Goal: Task Accomplishment & Management: Complete application form

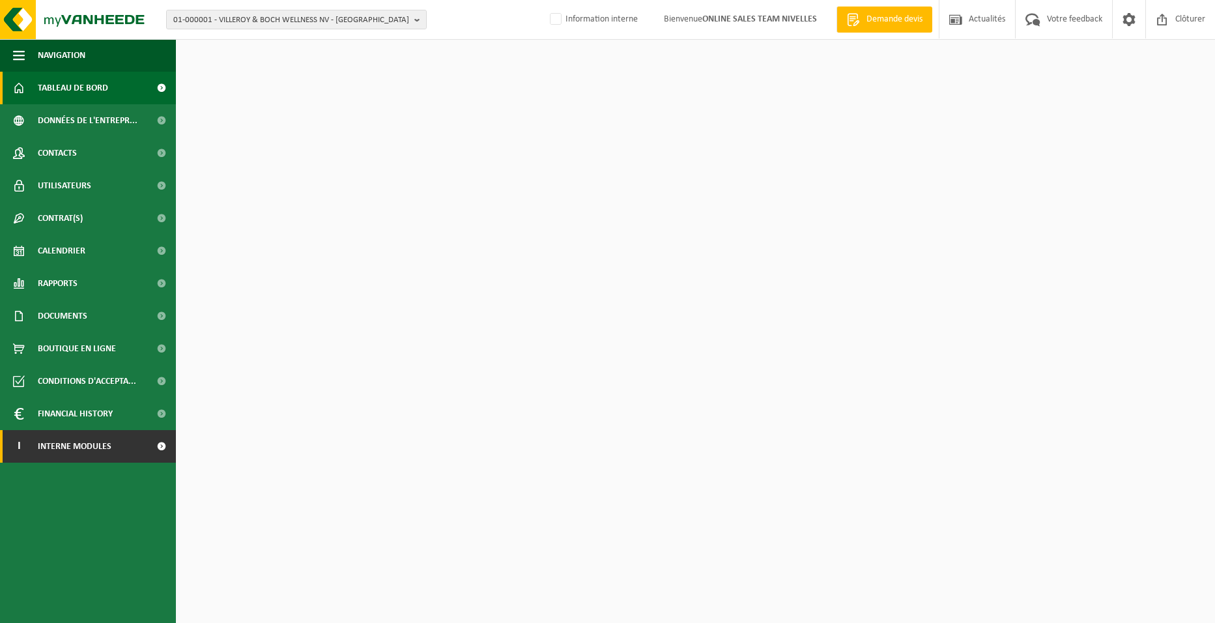
click at [139, 442] on link "I Interne modules" at bounding box center [88, 446] width 176 height 33
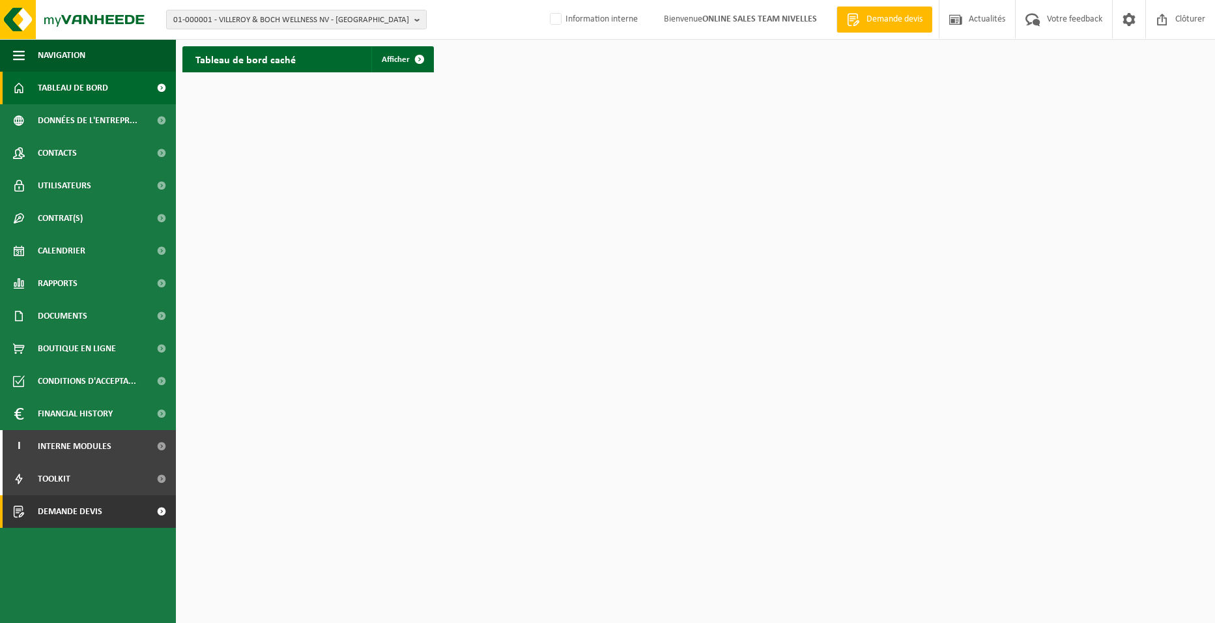
click at [96, 514] on span "Demande devis" at bounding box center [70, 511] width 65 height 33
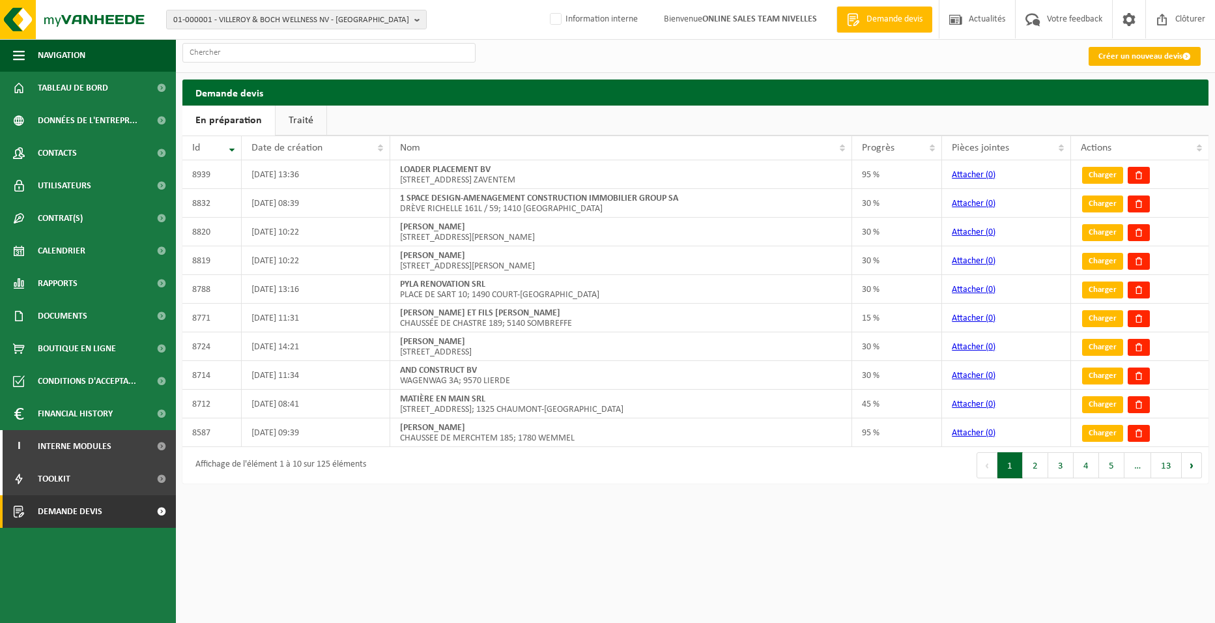
click at [1127, 57] on link "Créer un nouveau devis" at bounding box center [1145, 56] width 112 height 19
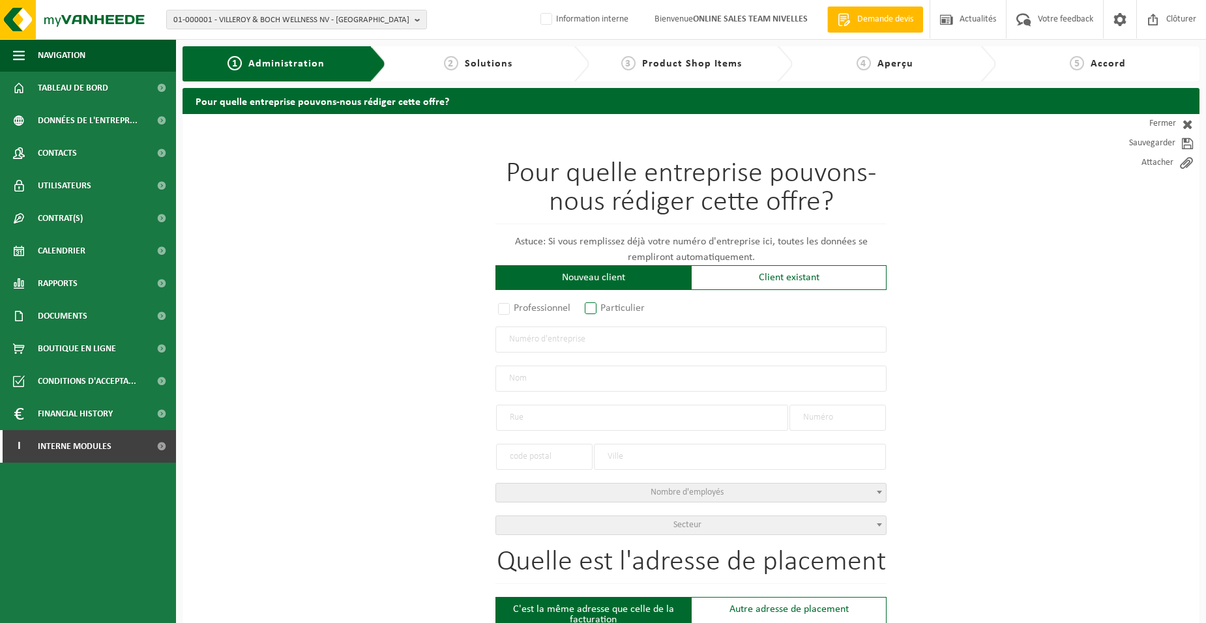
click at [618, 306] on label "Particulier" at bounding box center [615, 308] width 66 height 18
click at [612, 306] on input "Particulier" at bounding box center [607, 309] width 8 height 8
radio input "true"
select select "P"
select select "1707"
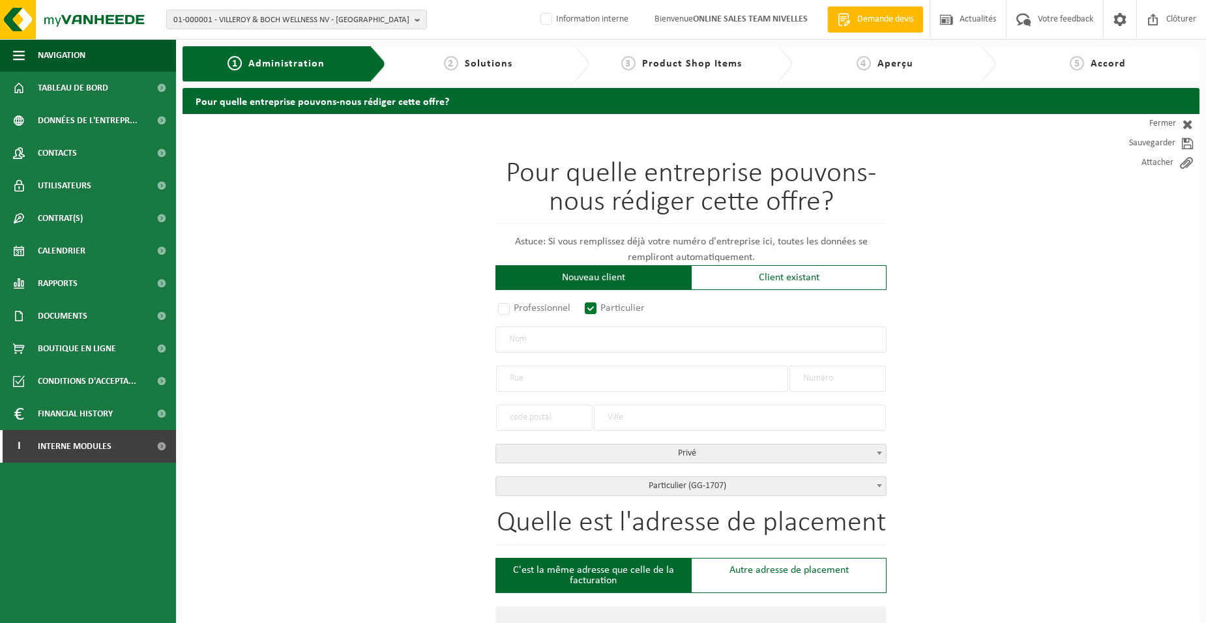
click at [609, 346] on input "text" at bounding box center [690, 339] width 391 height 26
type input "MESMAKER JACQUELINE"
click at [592, 371] on input "text" at bounding box center [642, 379] width 292 height 26
type input "RUE DE LA CR"
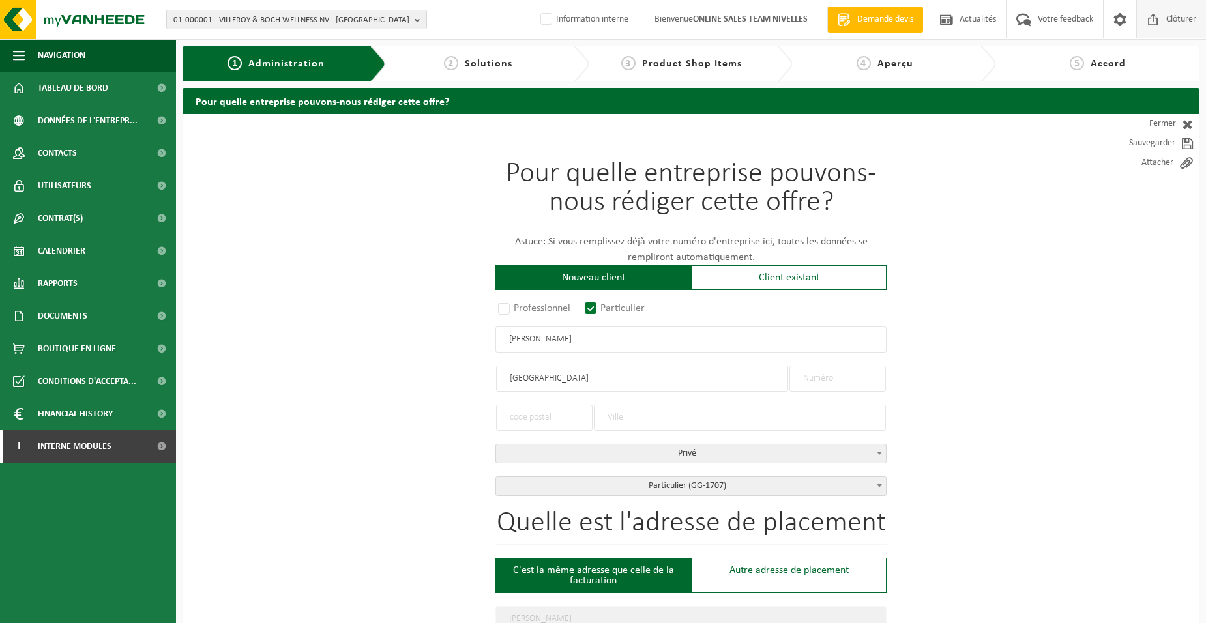
type input "RUE DE LA CR"
type input "RUE DE LA CRESSONNIERE"
click at [824, 383] on input "text" at bounding box center [837, 379] width 96 height 26
type input "15"
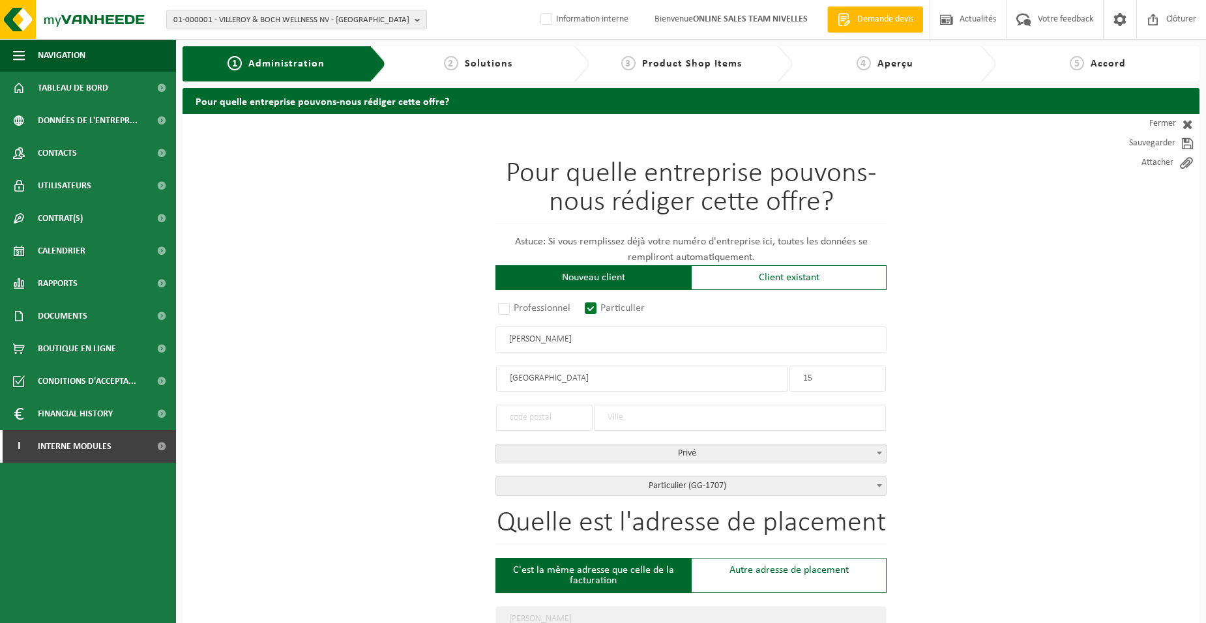
type input "15"
click at [650, 420] on input "text" at bounding box center [740, 418] width 292 height 26
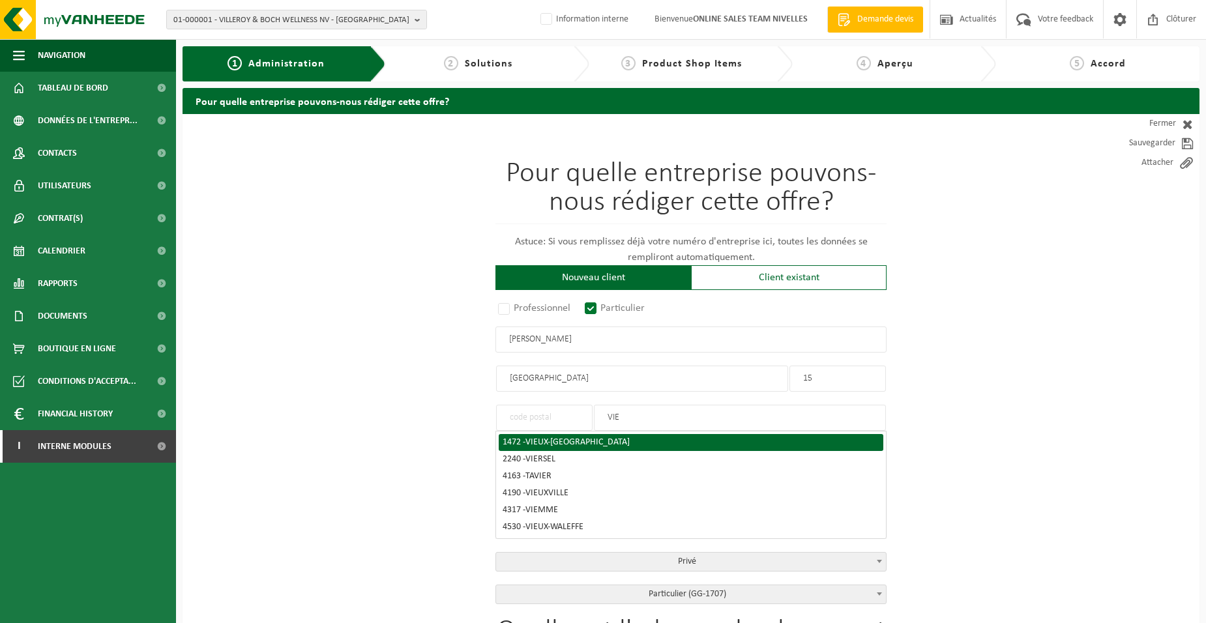
type input "VIE"
click at [564, 440] on span "VIEUX-GENAPPE" at bounding box center [577, 442] width 104 height 10
type input "1472"
type input "VIEUX-GENAPPE"
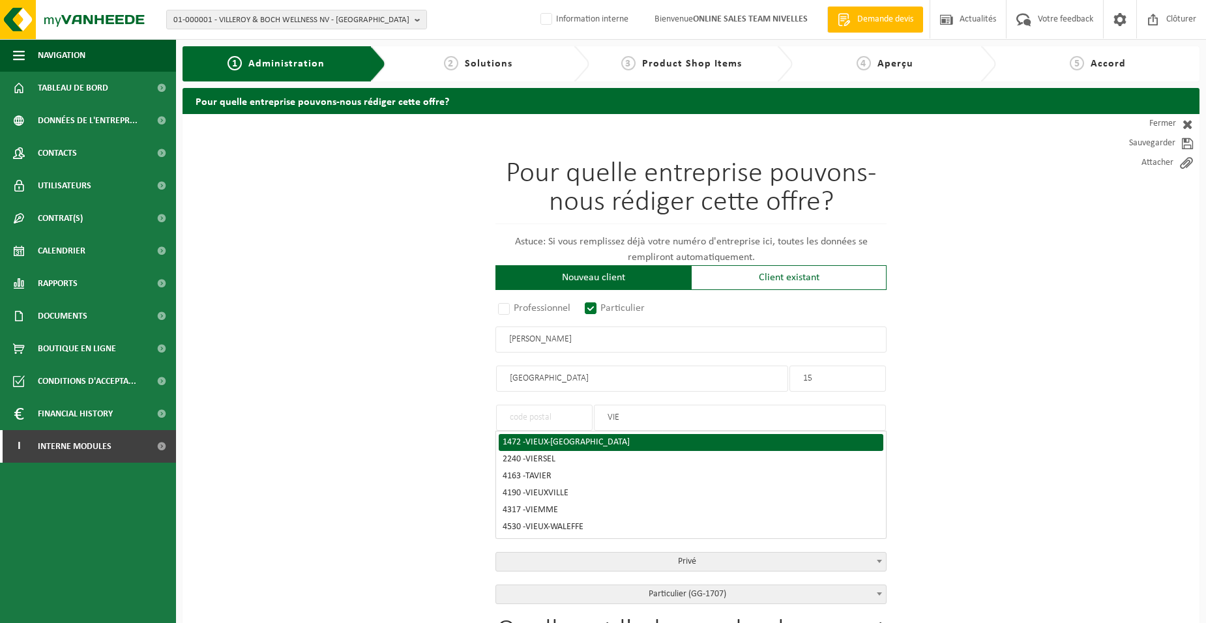
type input "1472"
type input "VIEUX-GENAPPE"
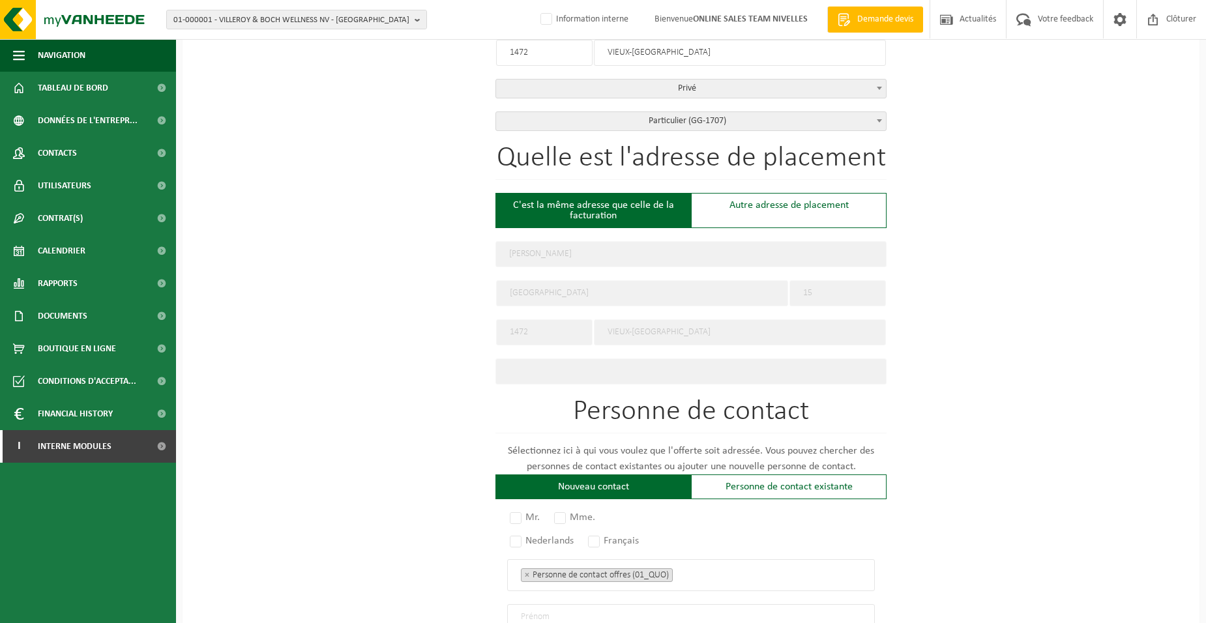
scroll to position [521, 0]
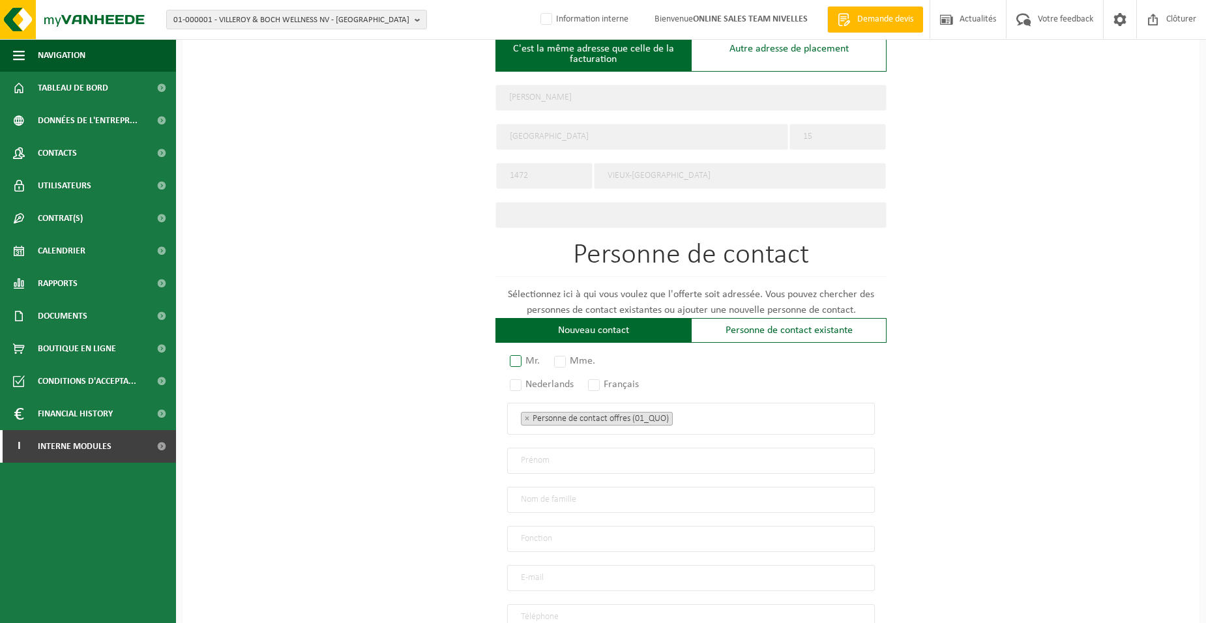
click at [510, 357] on label "Mr." at bounding box center [525, 361] width 36 height 18
radio input "true"
click at [598, 384] on label "Français" at bounding box center [613, 384] width 57 height 18
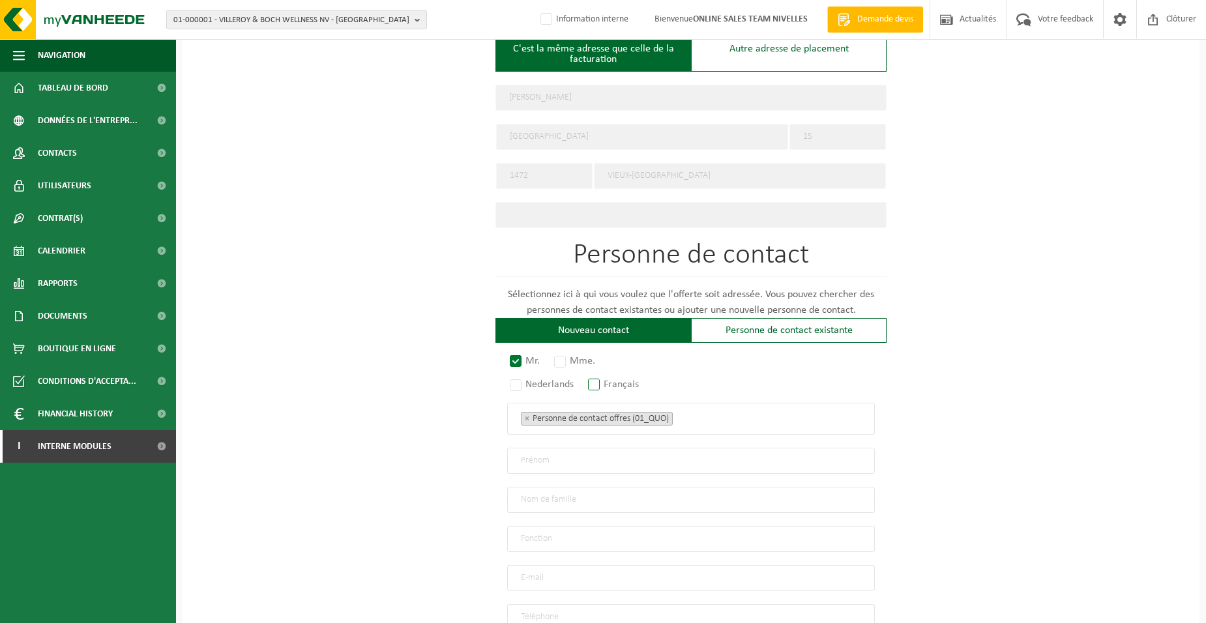
radio input "true"
click at [728, 412] on ul "× Personne de contact offres (01_QUO)" at bounding box center [691, 418] width 340 height 17
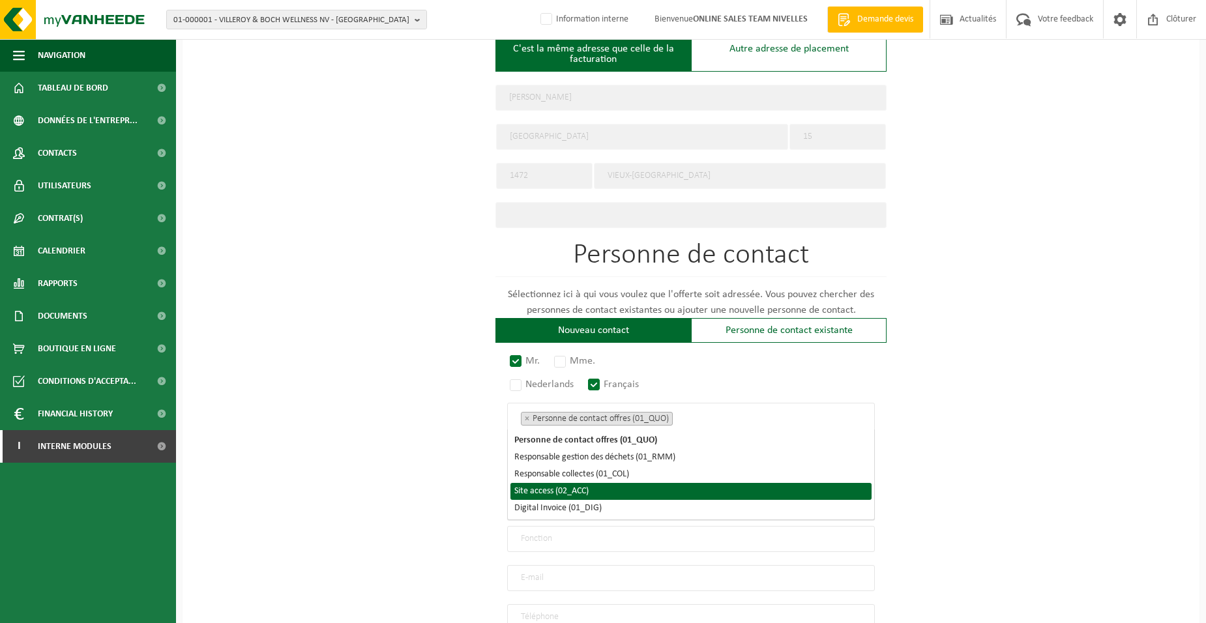
click at [615, 485] on li "Site access (02_ACC)" at bounding box center [690, 491] width 361 height 17
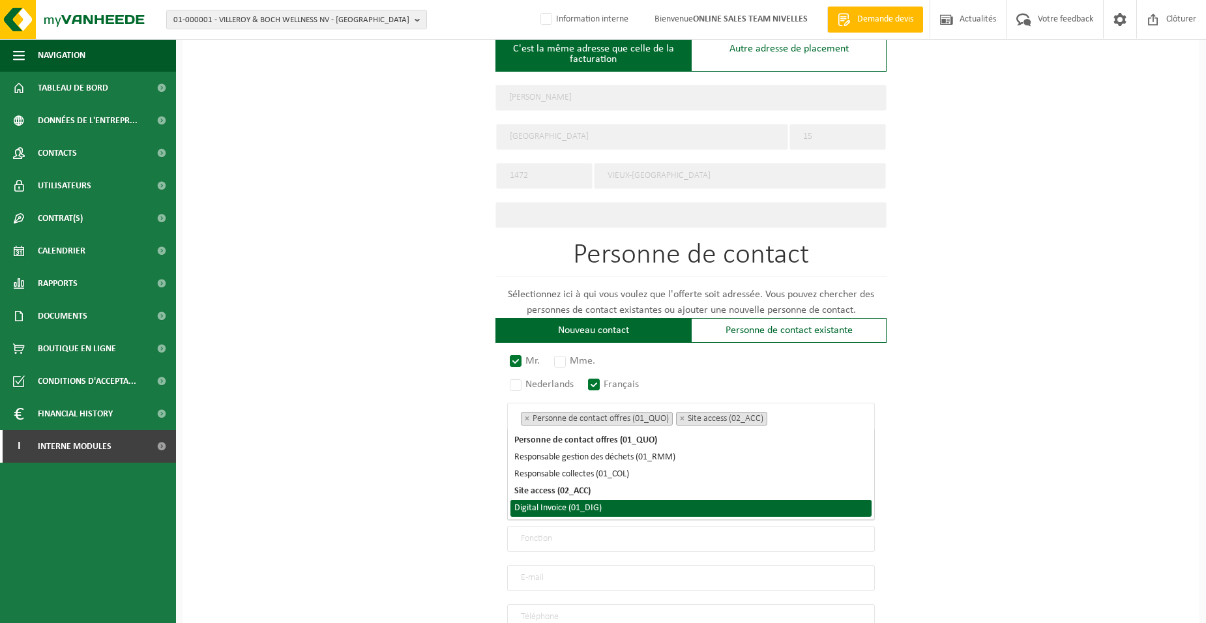
click at [618, 506] on li "Digital Invoice (01_DIG)" at bounding box center [690, 508] width 361 height 17
click at [401, 497] on div "Pour quelle entreprise pouvons-nous rédiger cette offre? Astuce: Si vous rempli…" at bounding box center [690, 177] width 1017 height 1168
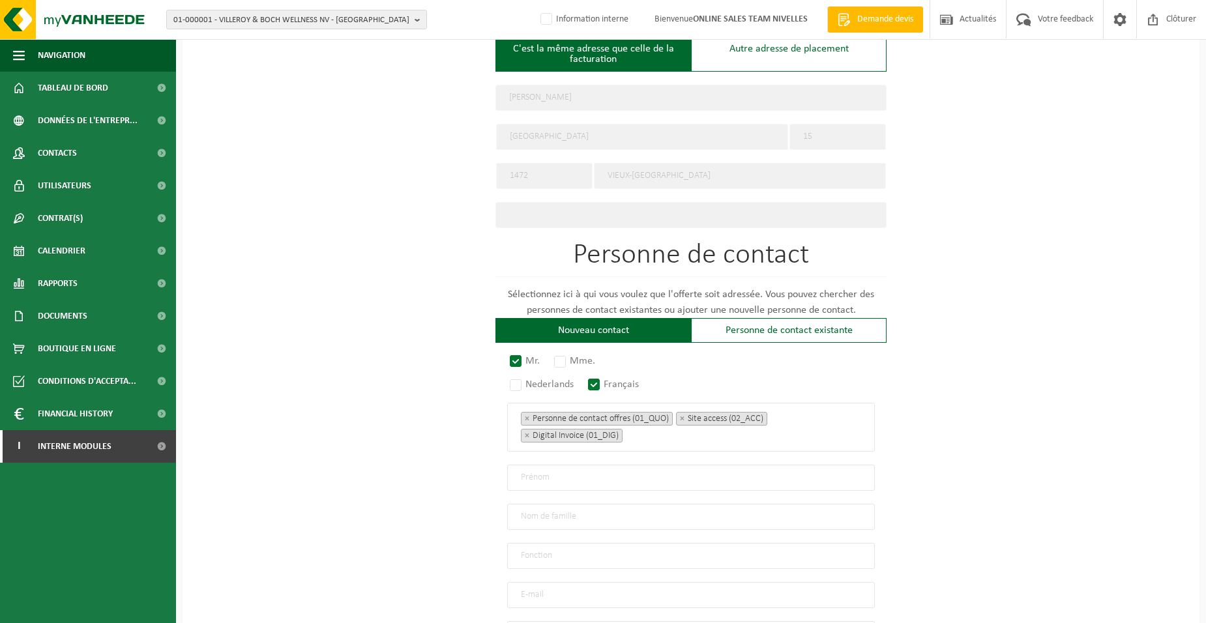
click at [574, 470] on input "text" at bounding box center [691, 478] width 368 height 26
type input "JACQUELINE"
click at [558, 515] on input "text" at bounding box center [691, 517] width 368 height 26
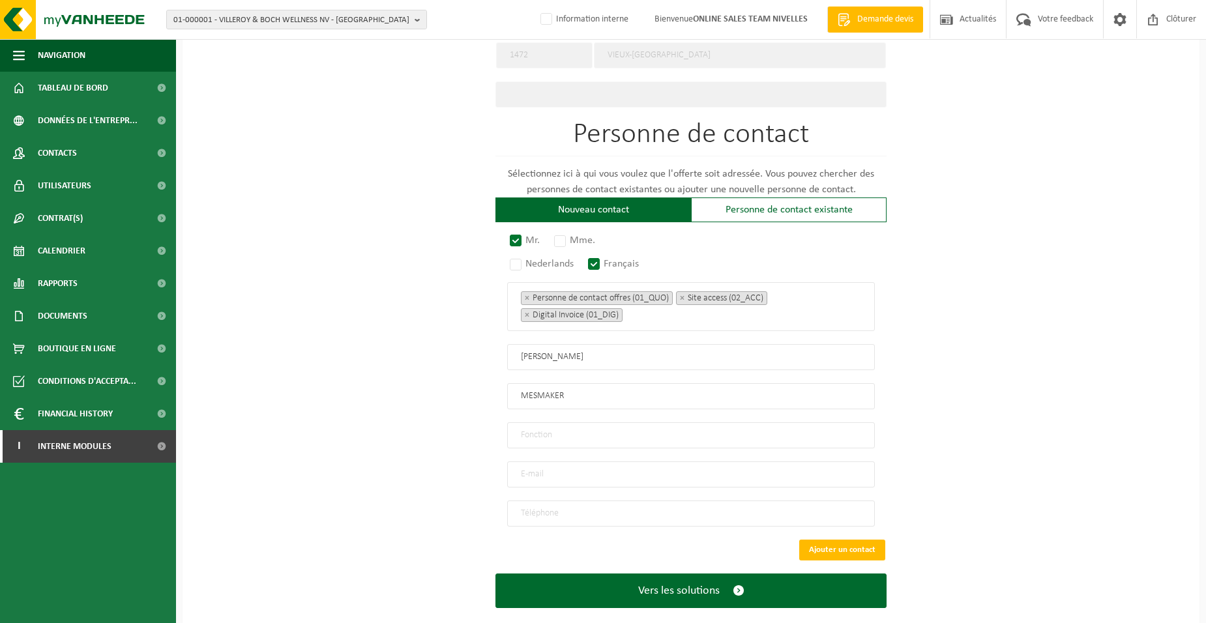
scroll to position [652, 0]
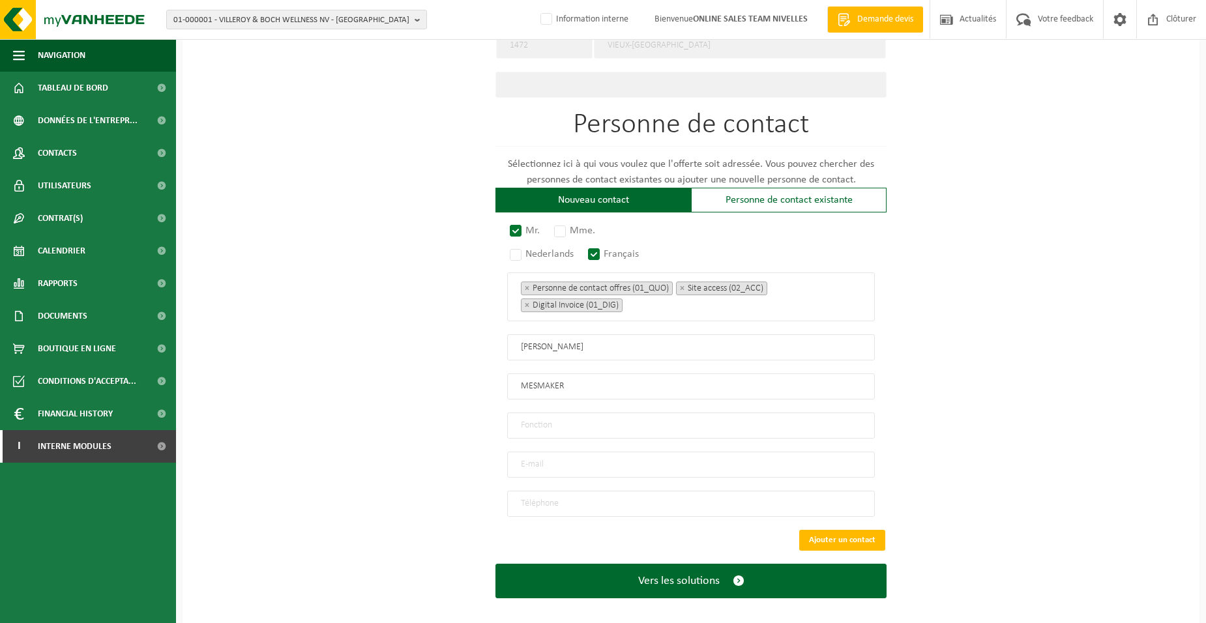
type input "MESMAKER"
click at [585, 416] on input "text" at bounding box center [691, 425] width 368 height 26
type input "Director"
click at [545, 414] on input "Director" at bounding box center [691, 425] width 368 height 26
click at [572, 424] on input "Director" at bounding box center [691, 425] width 368 height 26
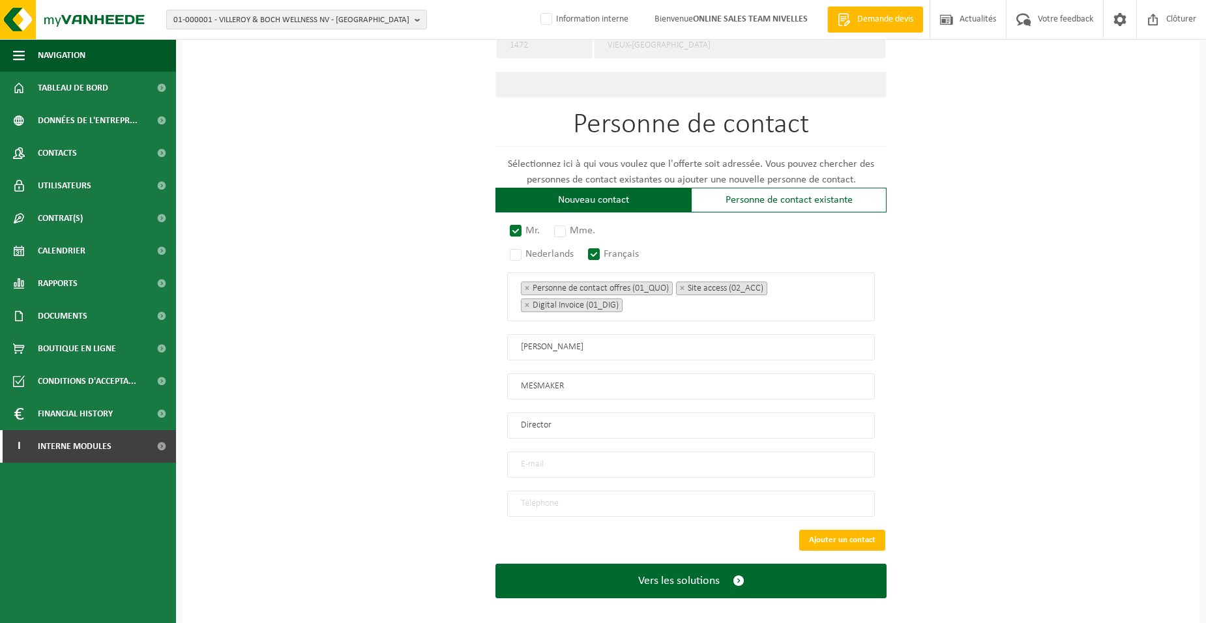
drag, startPoint x: 572, startPoint y: 424, endPoint x: 463, endPoint y: 412, distance: 109.5
click at [469, 413] on div "Pour quelle entreprise pouvons-nous rédiger cette offre? Astuce: Si vous rempli…" at bounding box center [690, 46] width 1017 height 1168
click at [551, 425] on input "text" at bounding box center [691, 425] width 368 height 26
type input "Directeur"
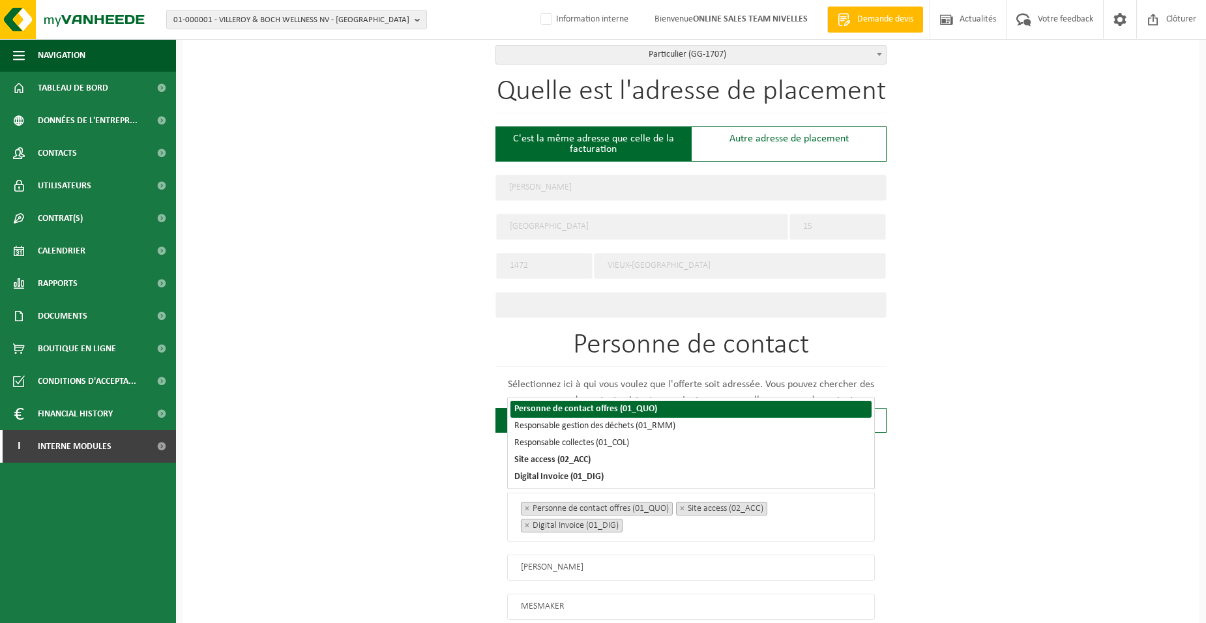
scroll to position [466, 0]
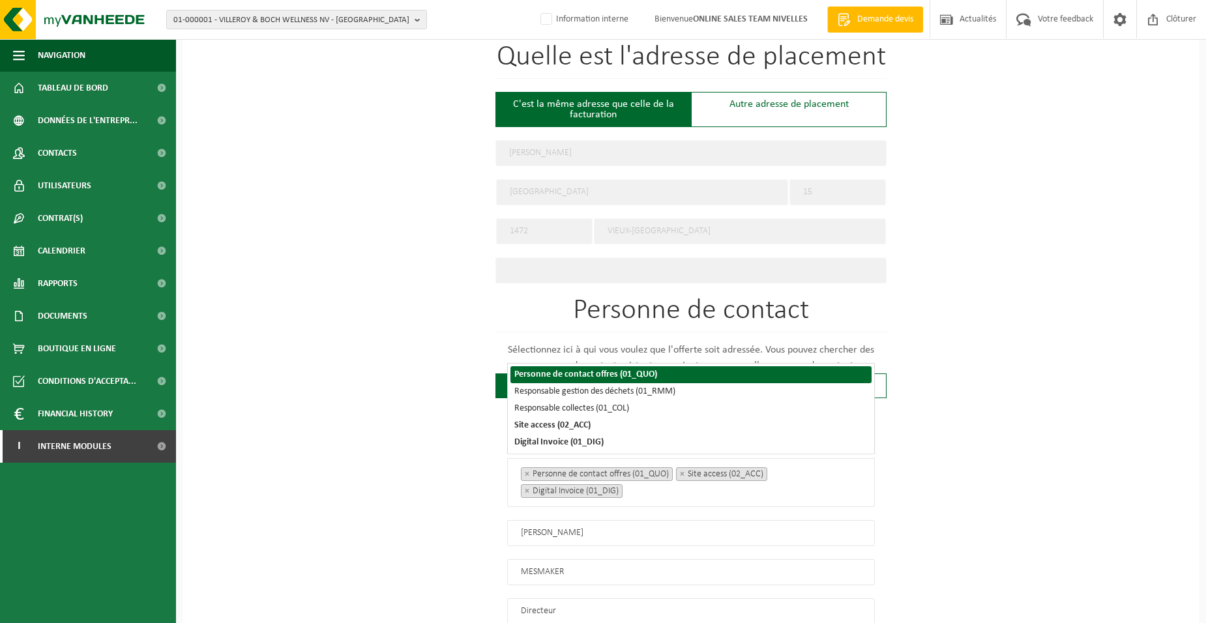
click at [448, 456] on div "Pour quelle entreprise pouvons-nous rédiger cette offre? Astuce: Si vous rempli…" at bounding box center [690, 232] width 1017 height 1168
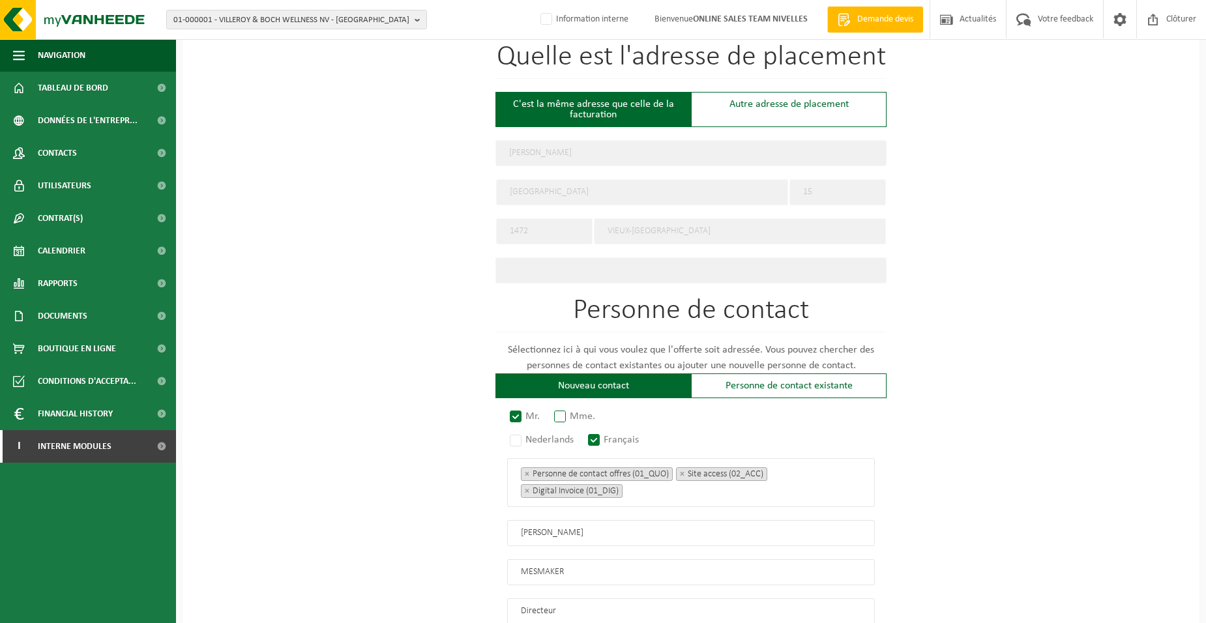
click at [564, 413] on label "Mme." at bounding box center [575, 416] width 48 height 18
radio input "true"
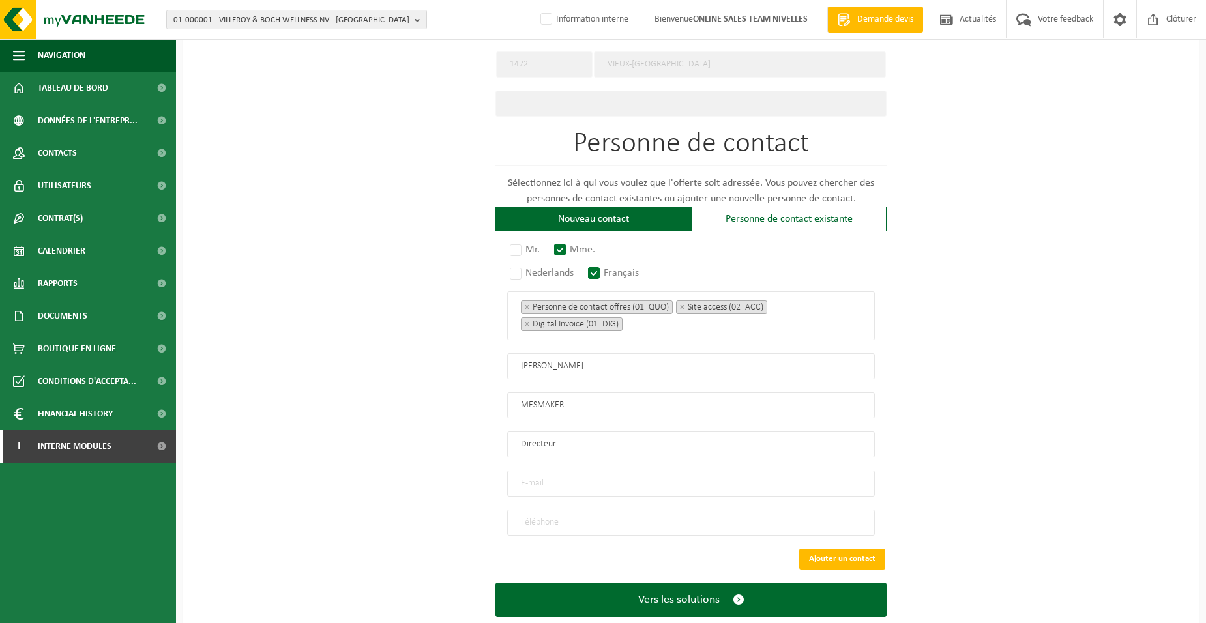
scroll to position [657, 0]
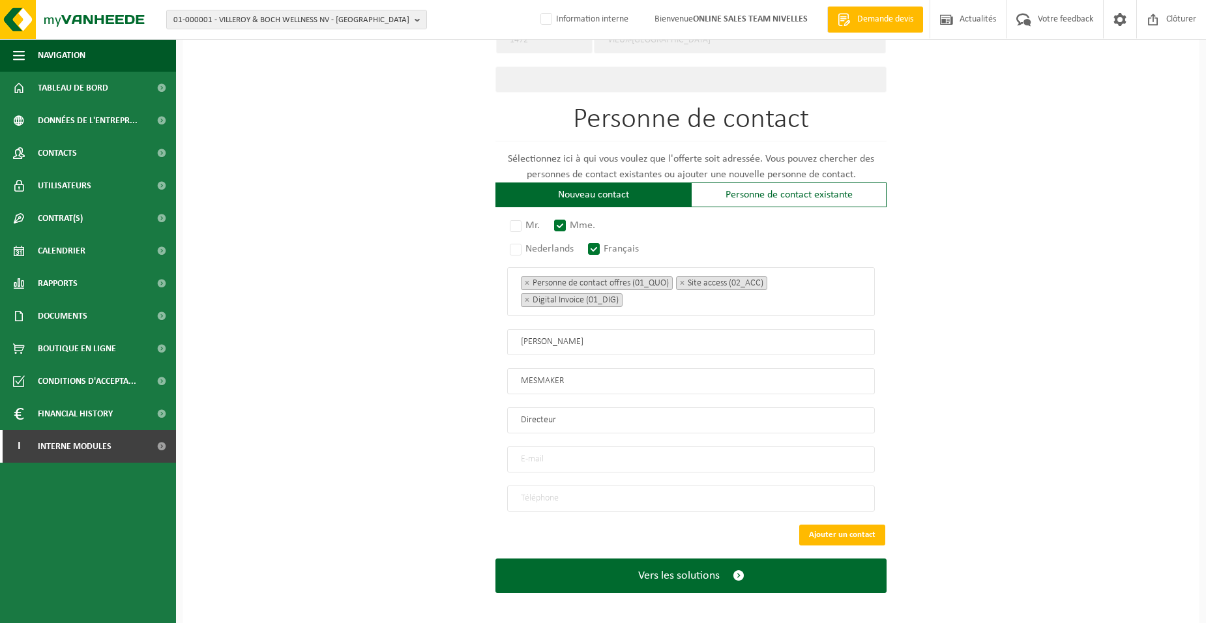
click at [575, 457] on input "email" at bounding box center [691, 459] width 368 height 26
type input "MESMAKERJ@HOTMAIL.COM"
click at [570, 489] on input "tel" at bounding box center [691, 498] width 368 height 26
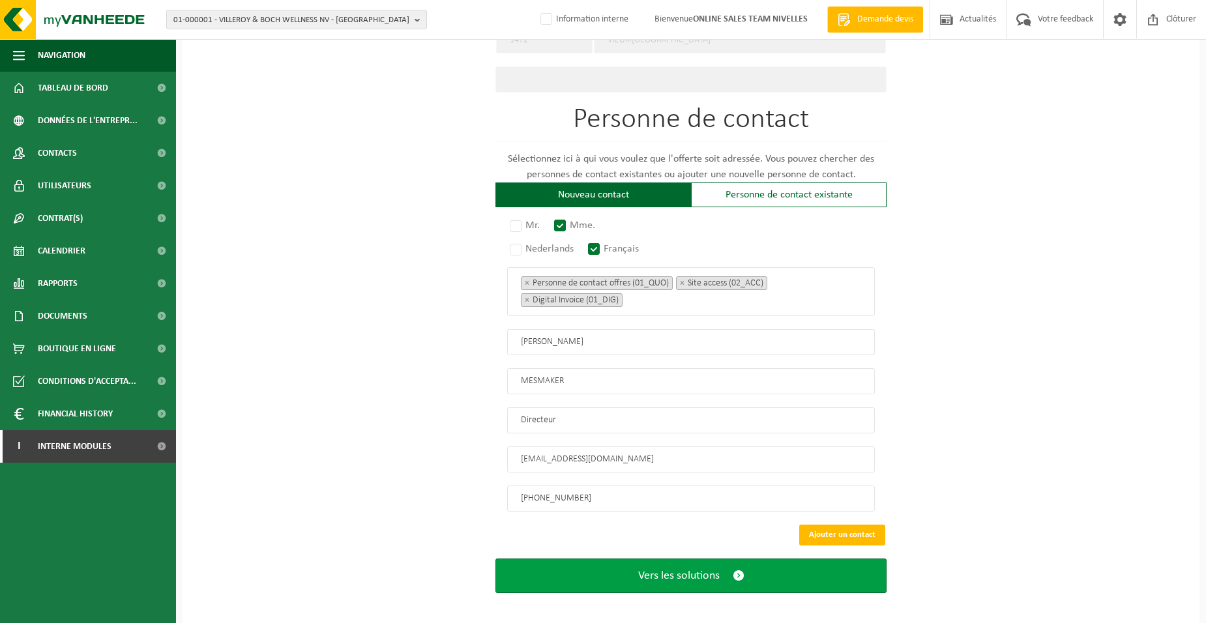
type input "+32 495 48 36 18"
click at [596, 568] on button "Vers les solutions" at bounding box center [690, 575] width 391 height 35
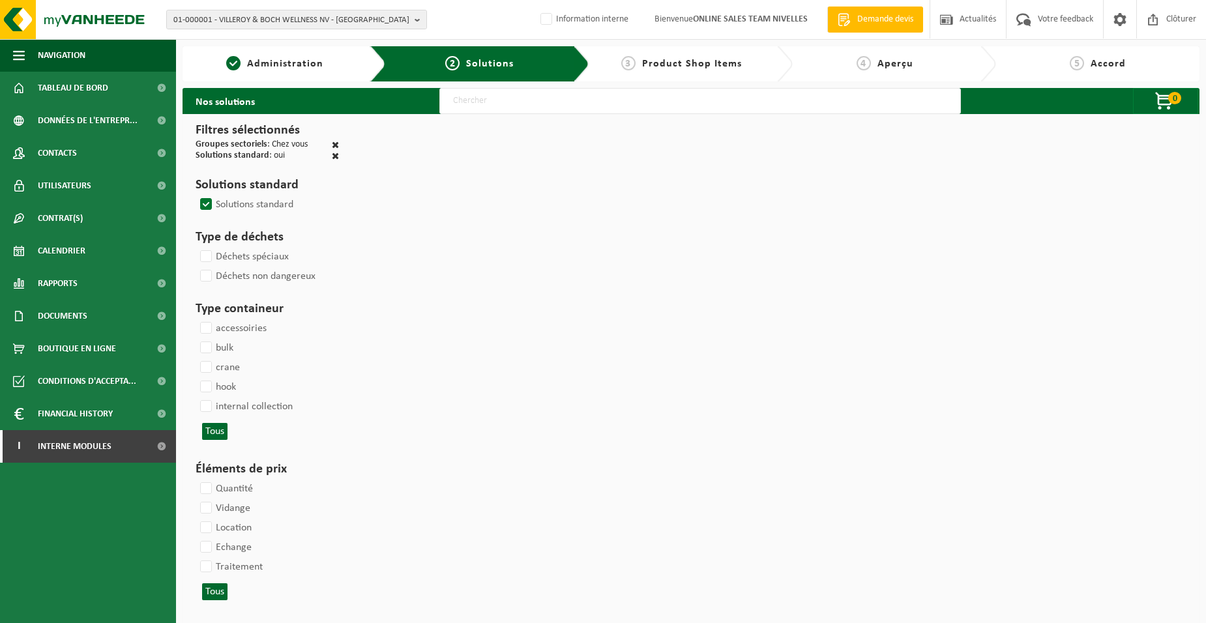
click at [504, 104] on input "text" at bounding box center [699, 101] width 521 height 26
type input "000052"
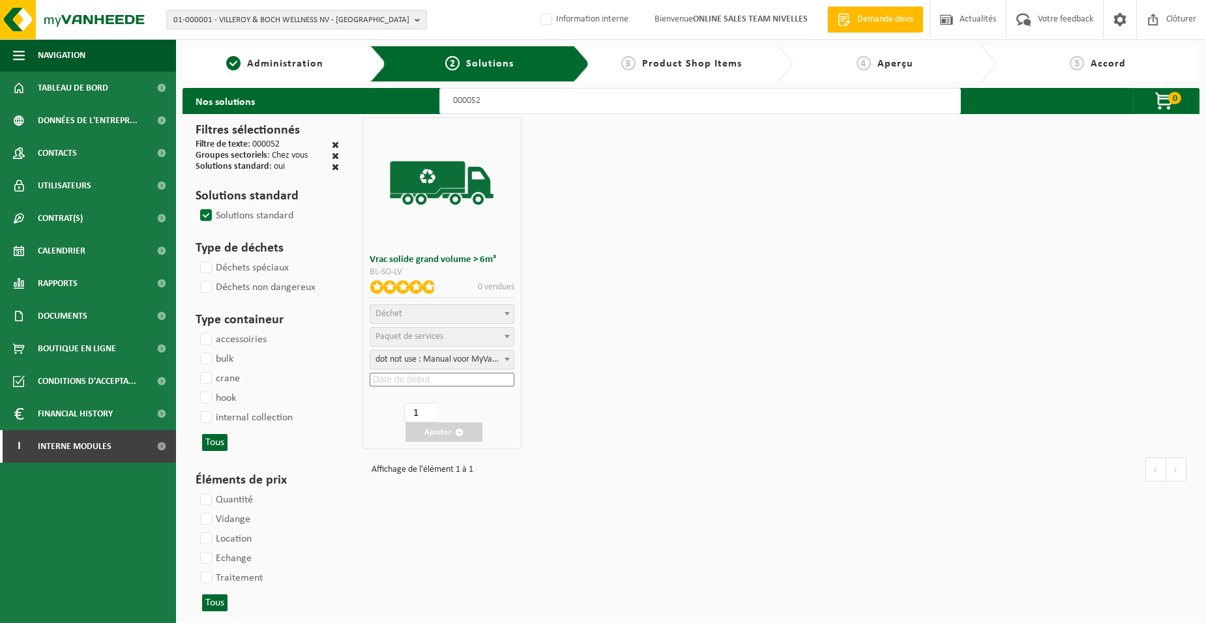
click at [409, 311] on span "Déchet" at bounding box center [441, 314] width 143 height 18
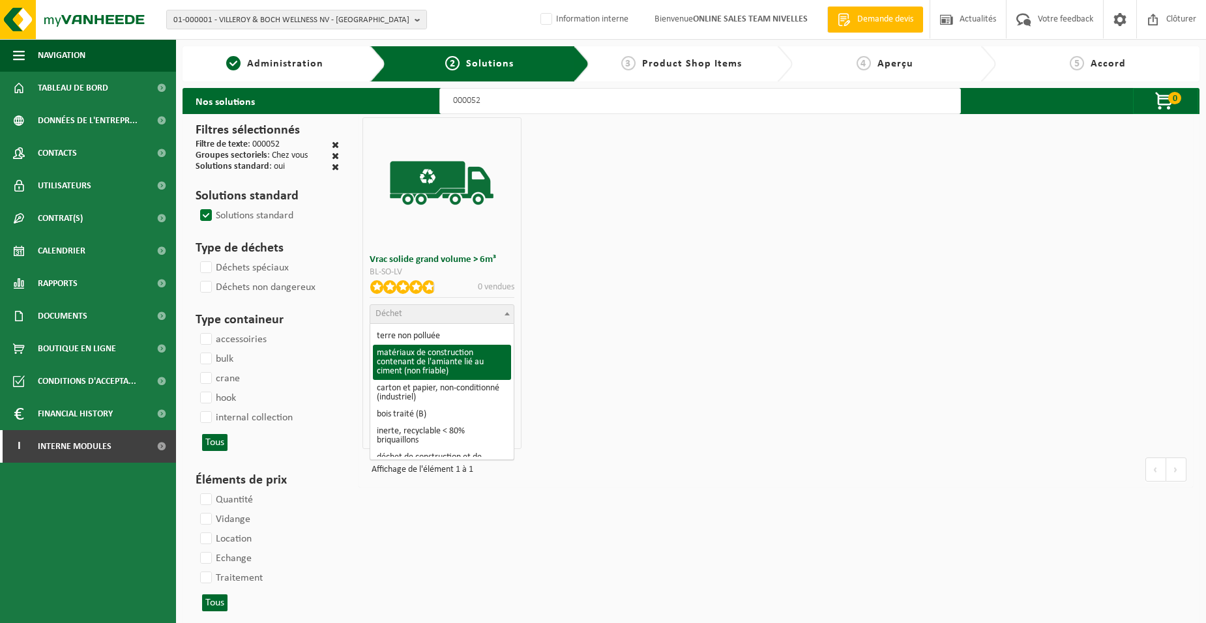
scroll to position [130, 0]
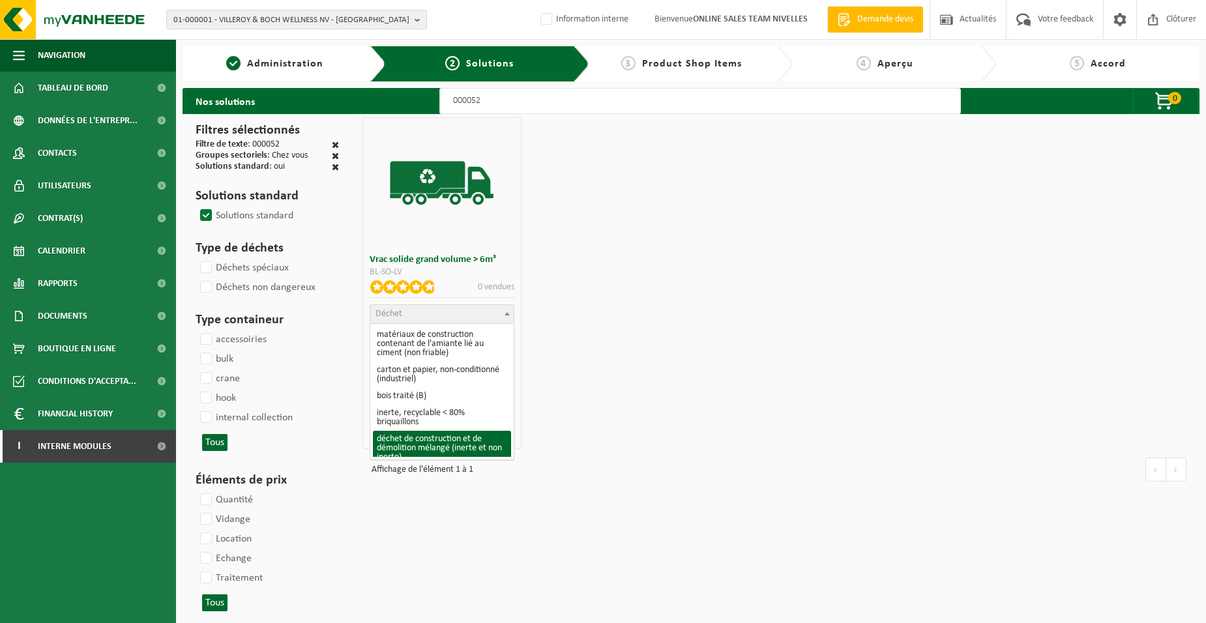
select select "31"
select select
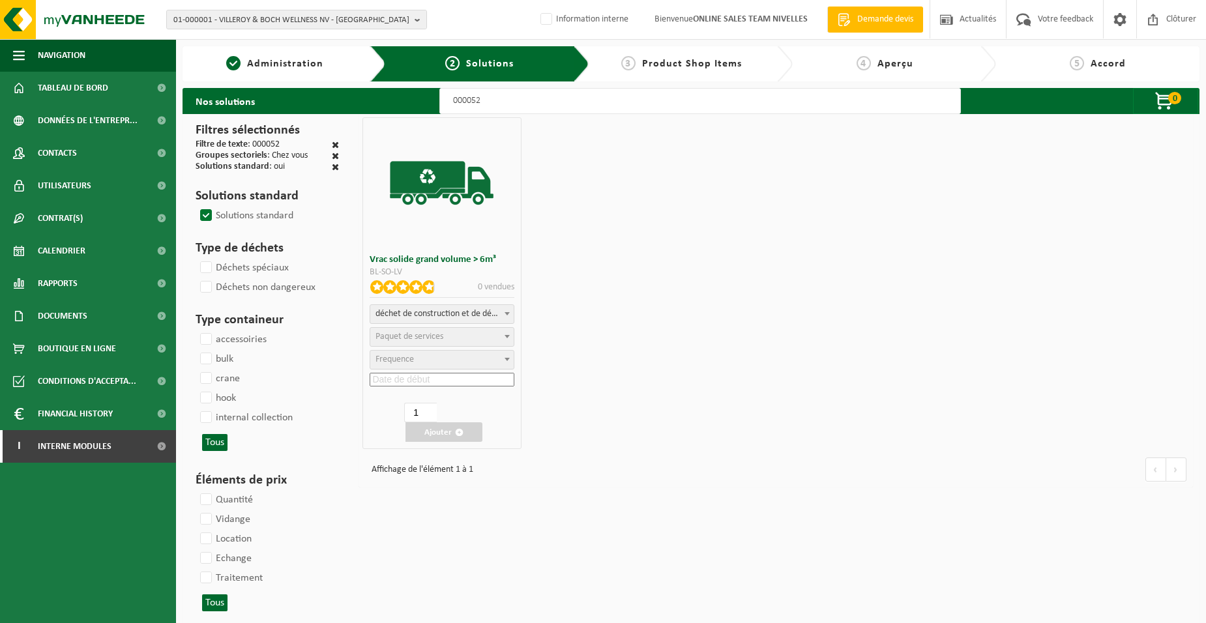
select select "47"
select select "25"
click at [418, 377] on input at bounding box center [441, 380] width 144 height 14
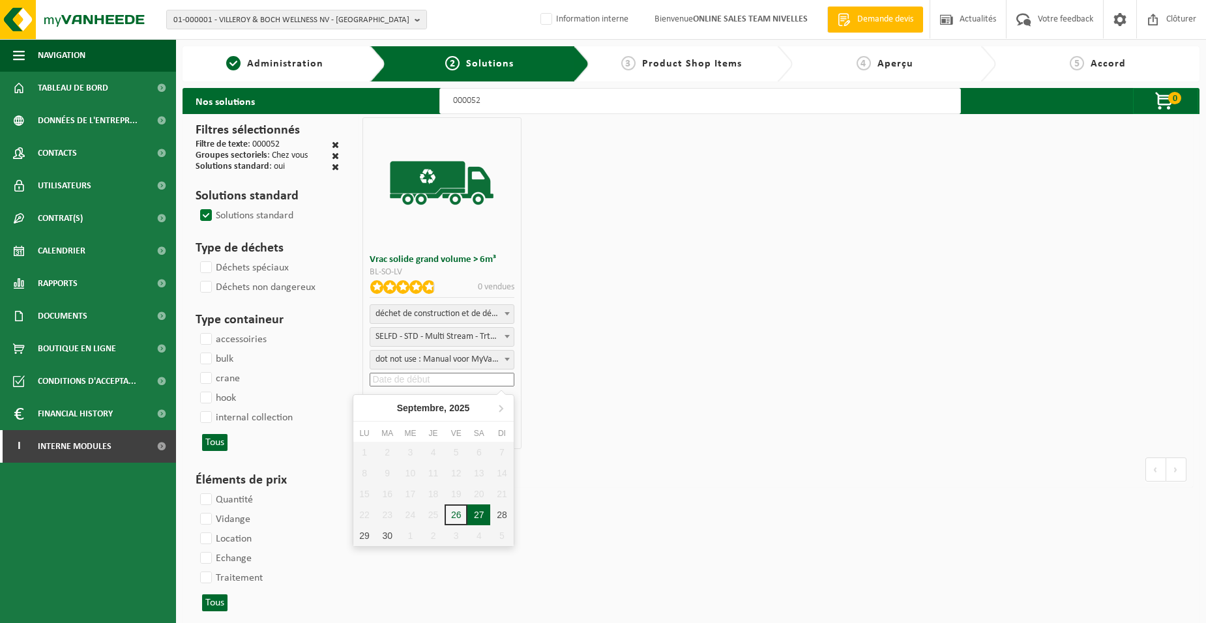
click at [480, 512] on div "27" at bounding box center [478, 514] width 23 height 21
type input "2025-09-27"
click at [446, 427] on button "Ajouter" at bounding box center [443, 432] width 77 height 20
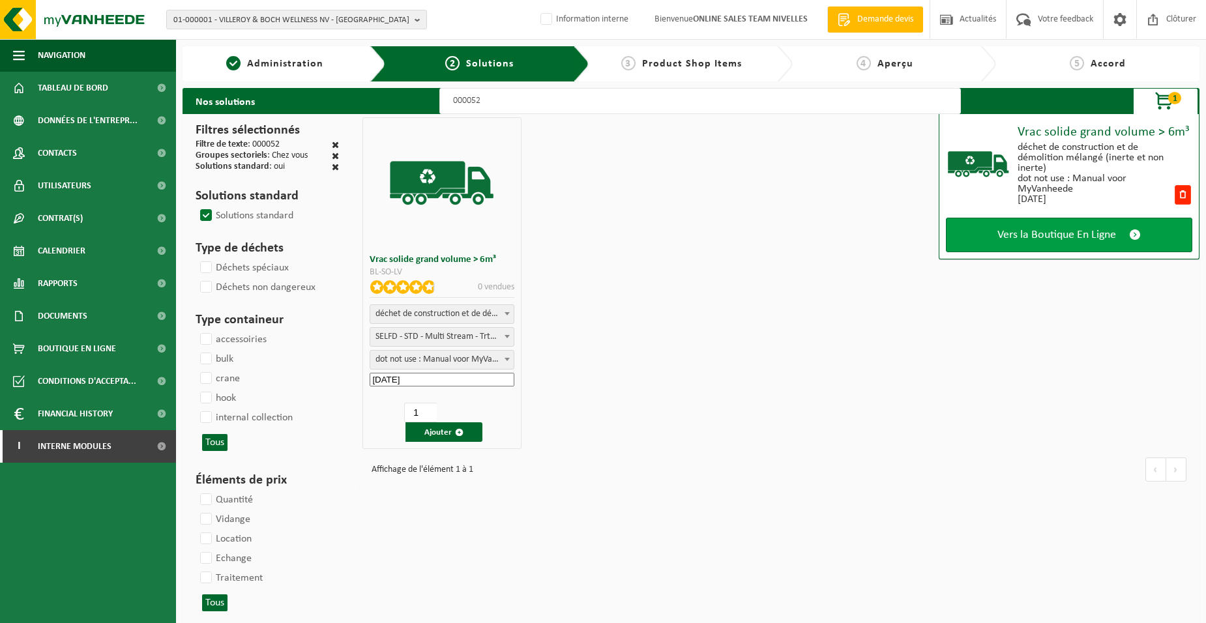
click at [1103, 236] on span "Vers la Boutique En Ligne" at bounding box center [1056, 235] width 119 height 14
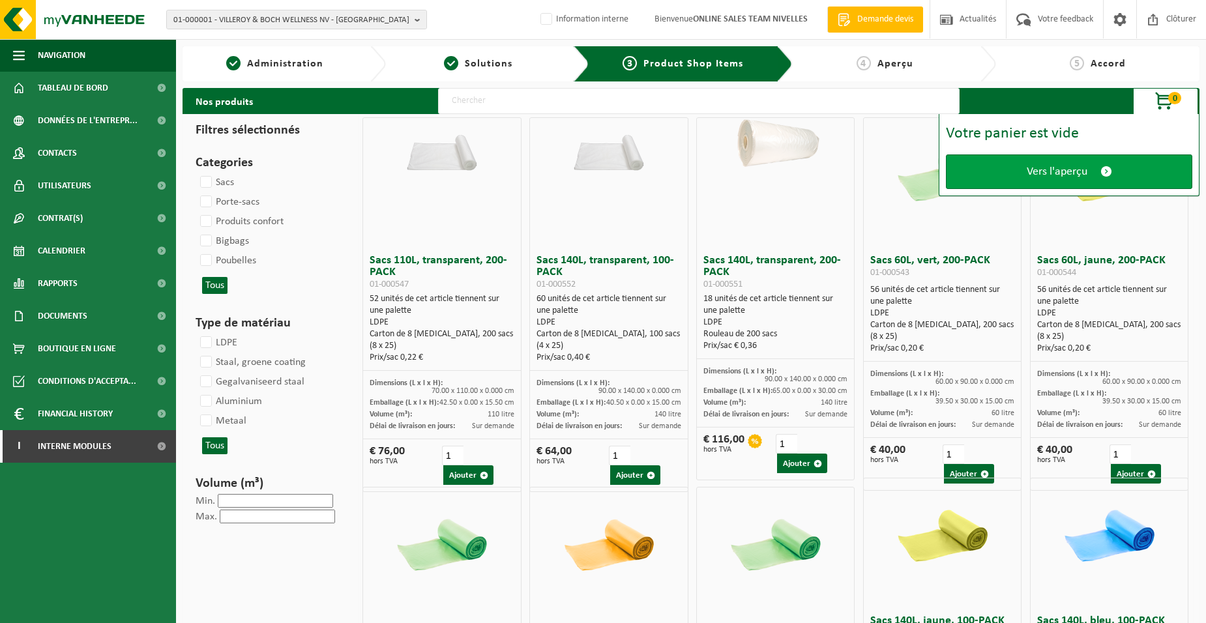
click at [984, 185] on link "Vers l'aperçu" at bounding box center [1069, 171] width 246 height 35
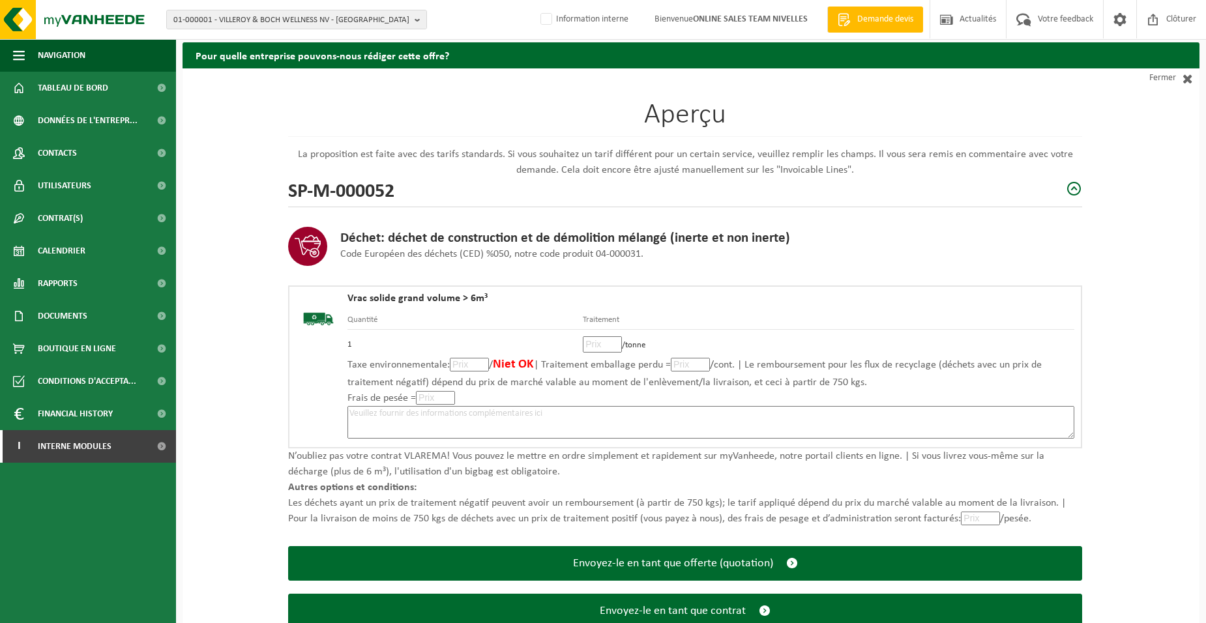
scroll to position [89, 0]
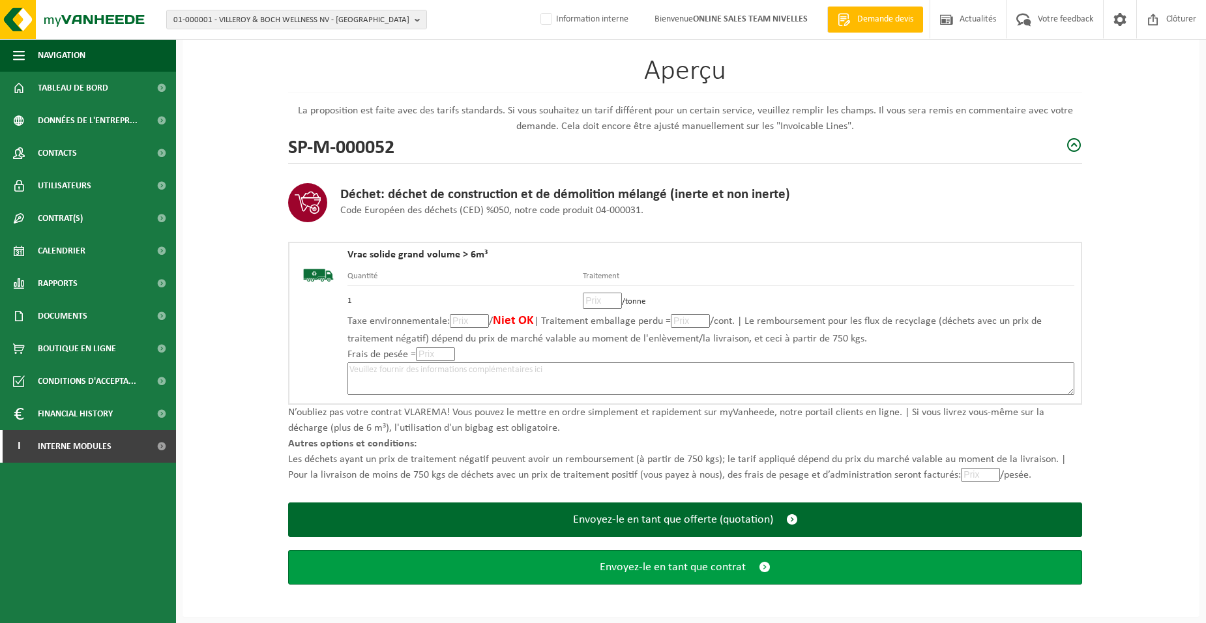
click at [733, 578] on button "Envoyez-le en tant que contrat" at bounding box center [685, 567] width 794 height 35
